Goal: Transaction & Acquisition: Purchase product/service

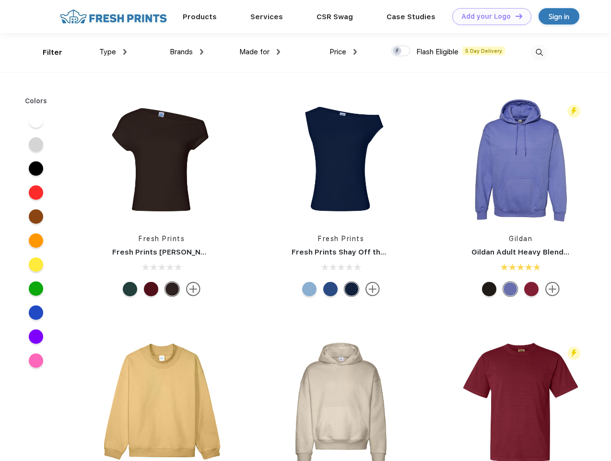
click at [489, 16] on link "Add your Logo Design Tool" at bounding box center [492, 16] width 79 height 17
click at [0, 0] on div "Design Tool" at bounding box center [0, 0] width 0 height 0
click at [515, 16] on link "Add your Logo Design Tool" at bounding box center [492, 16] width 79 height 17
click at [46, 52] on div "Filter" at bounding box center [53, 52] width 20 height 11
click at [113, 52] on span "Type" at bounding box center [107, 52] width 17 height 9
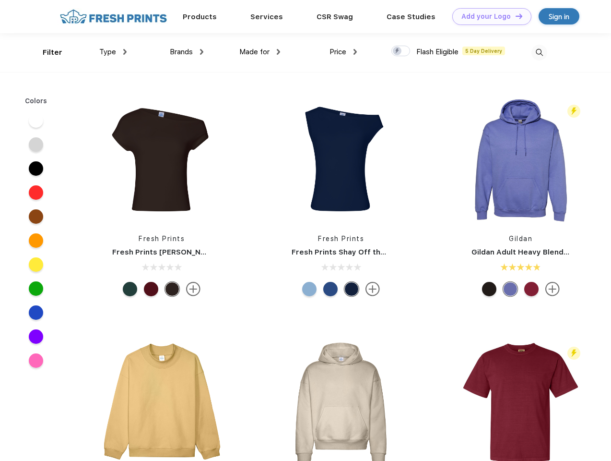
click at [187, 52] on span "Brands" at bounding box center [181, 52] width 23 height 9
click at [260, 52] on span "Made for" at bounding box center [254, 52] width 30 height 9
click at [344, 52] on span "Price" at bounding box center [338, 52] width 17 height 9
click at [401, 51] on div at bounding box center [401, 51] width 19 height 11
click at [398, 51] on input "checkbox" at bounding box center [395, 48] width 6 height 6
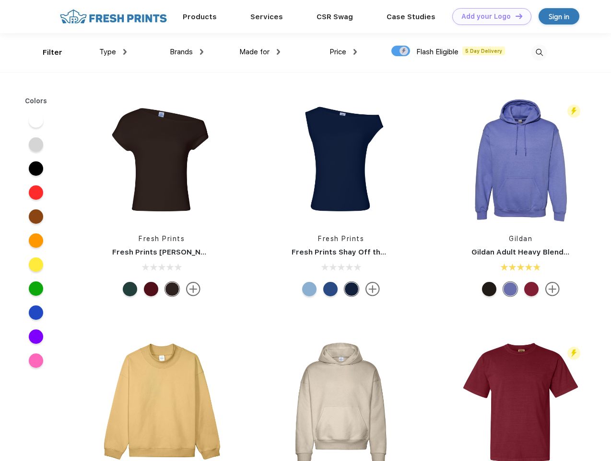
click at [539, 52] on img at bounding box center [540, 53] width 16 height 16
